Goal: Check status: Check status

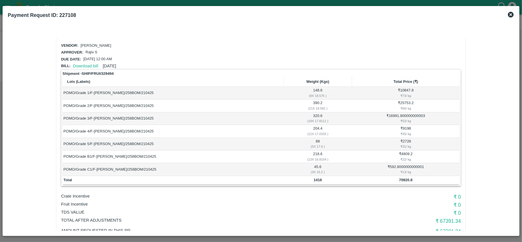
click at [513, 14] on icon at bounding box center [511, 15] width 6 height 6
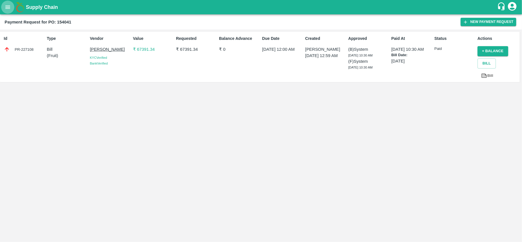
click at [5, 9] on icon "open drawer" at bounding box center [8, 7] width 6 height 6
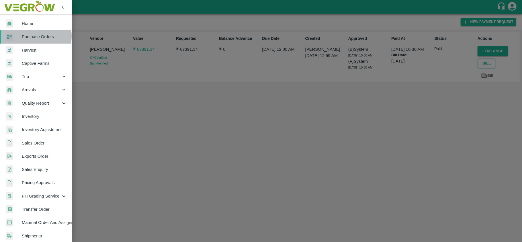
click at [30, 36] on span "Purchase Orders" at bounding box center [44, 37] width 45 height 6
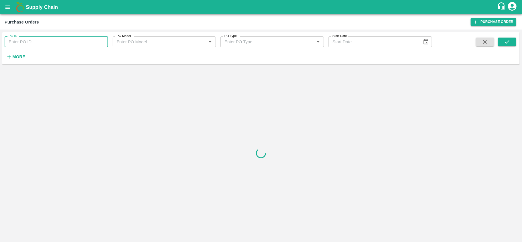
click at [38, 44] on input "PO ID" at bounding box center [57, 41] width 104 height 11
paste input "174380"
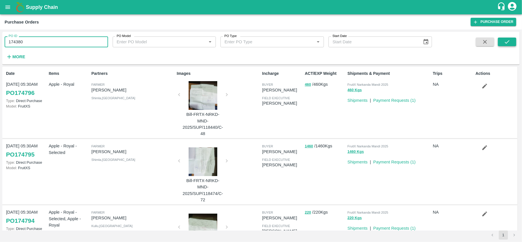
type input "174380"
click at [511, 45] on button "submit" at bounding box center [507, 42] width 18 height 9
